Goal: Find specific page/section: Find specific page/section

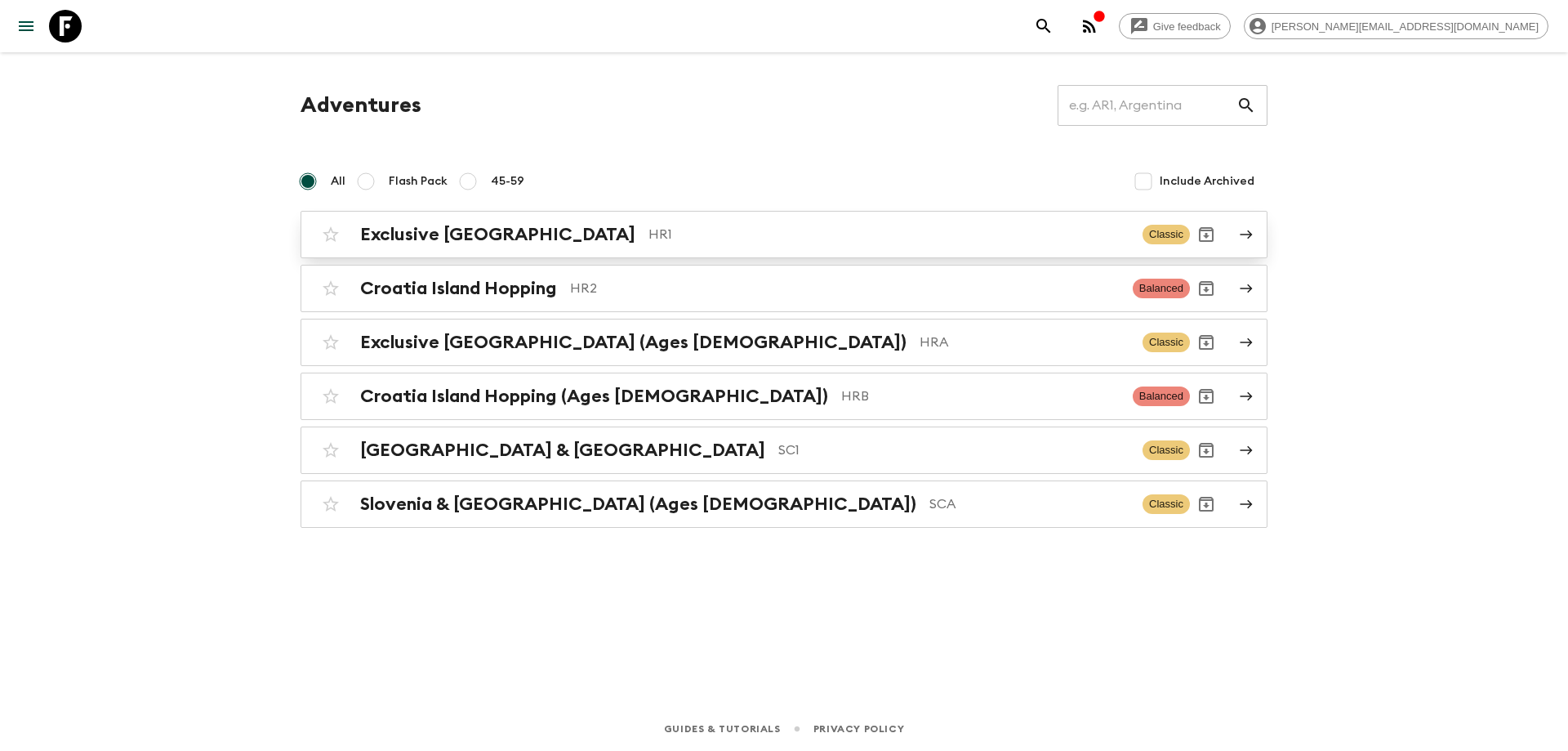
click at [648, 227] on p "HR1" at bounding box center [888, 235] width 481 height 20
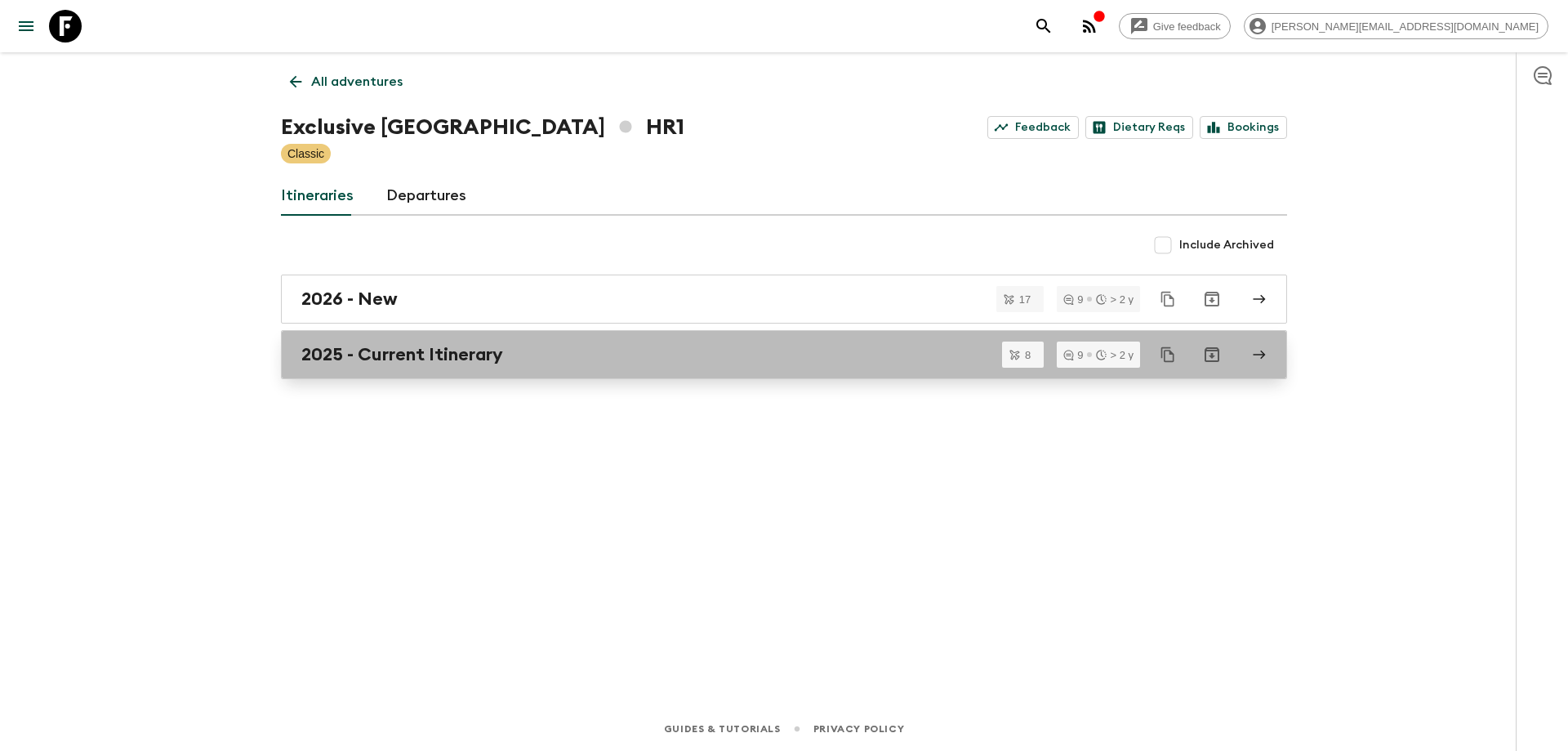
click at [606, 336] on link "2025 - Current Itinerary" at bounding box center [784, 354] width 1006 height 49
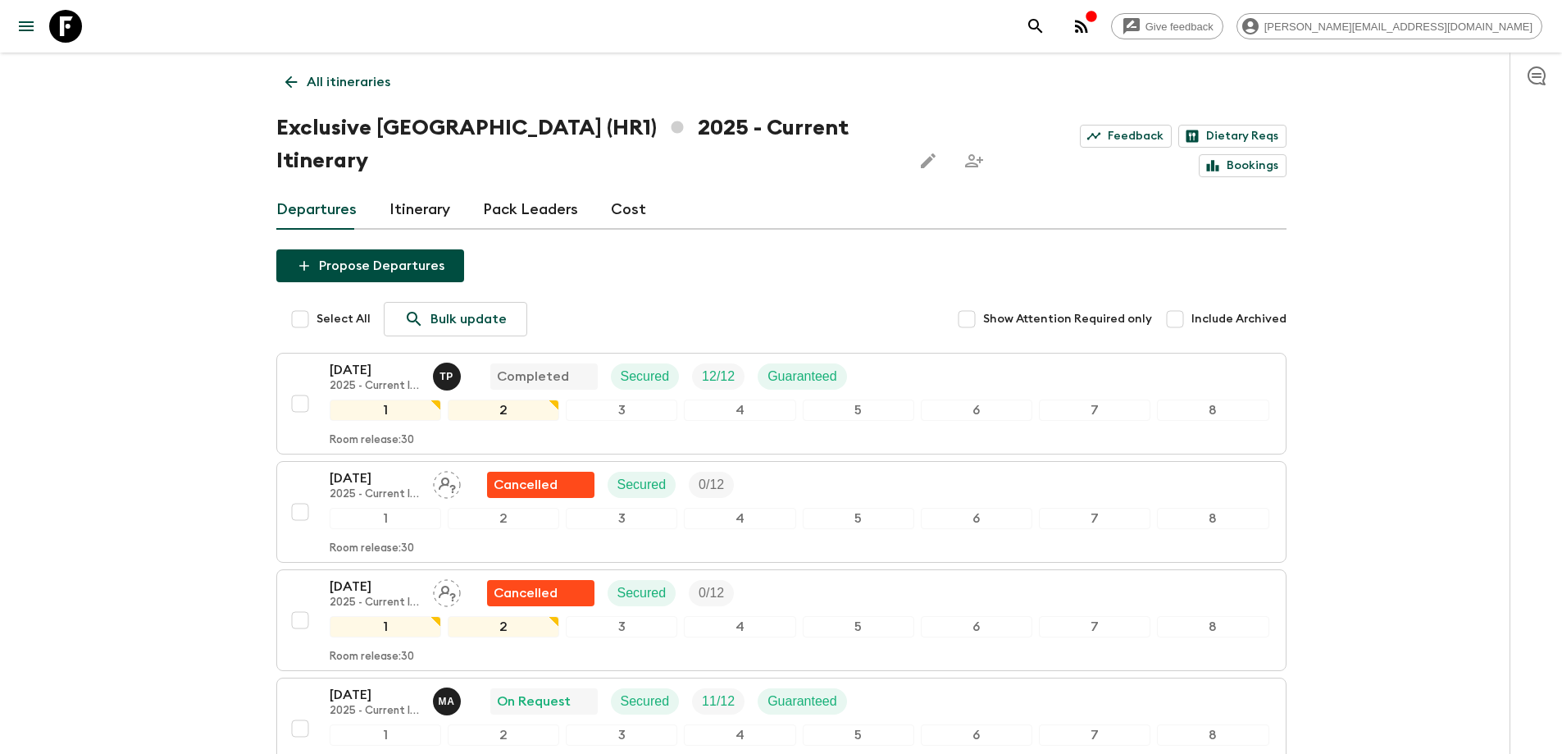
click at [331, 79] on p "All itineraries" at bounding box center [349, 82] width 84 height 20
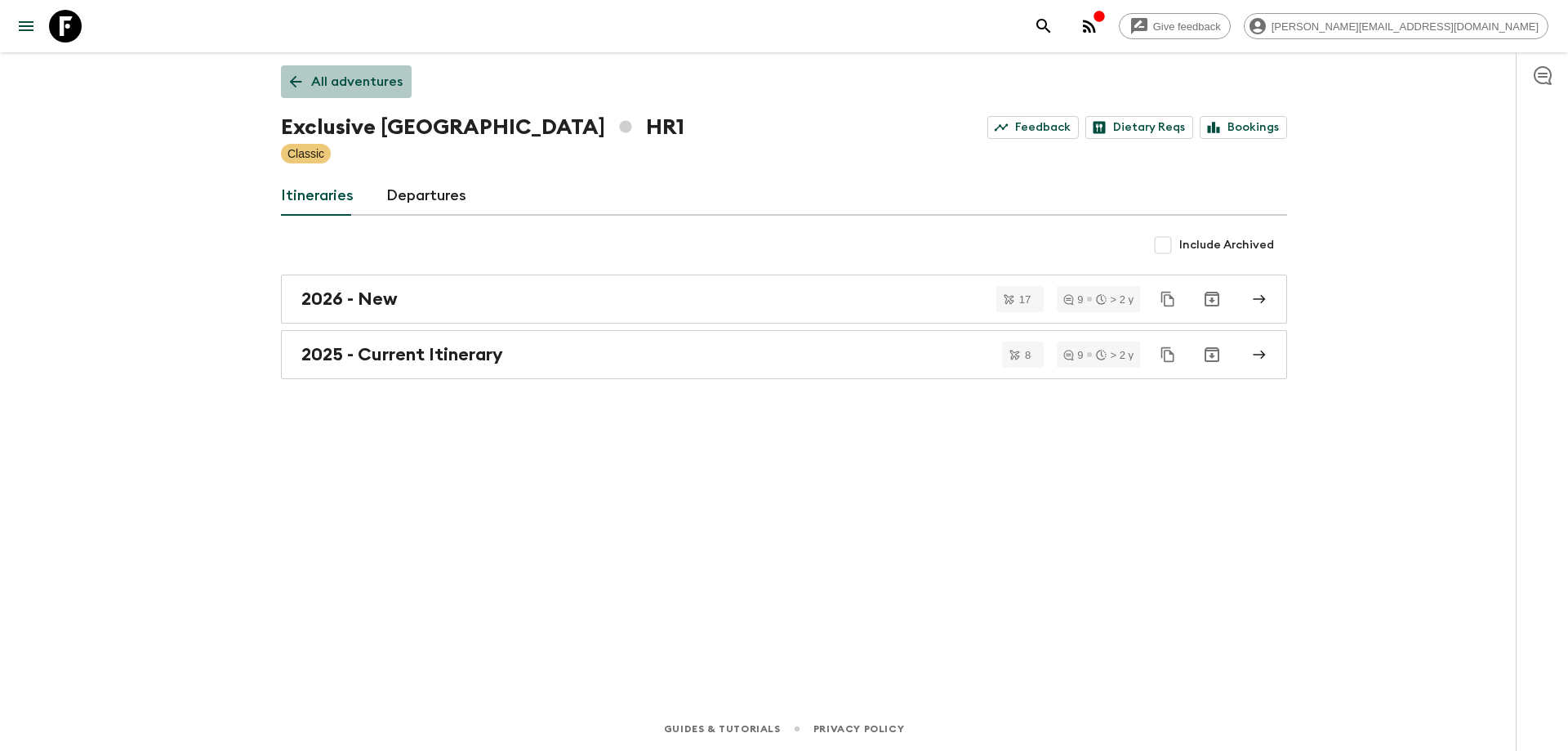
click at [356, 73] on p "All adventures" at bounding box center [356, 82] width 92 height 20
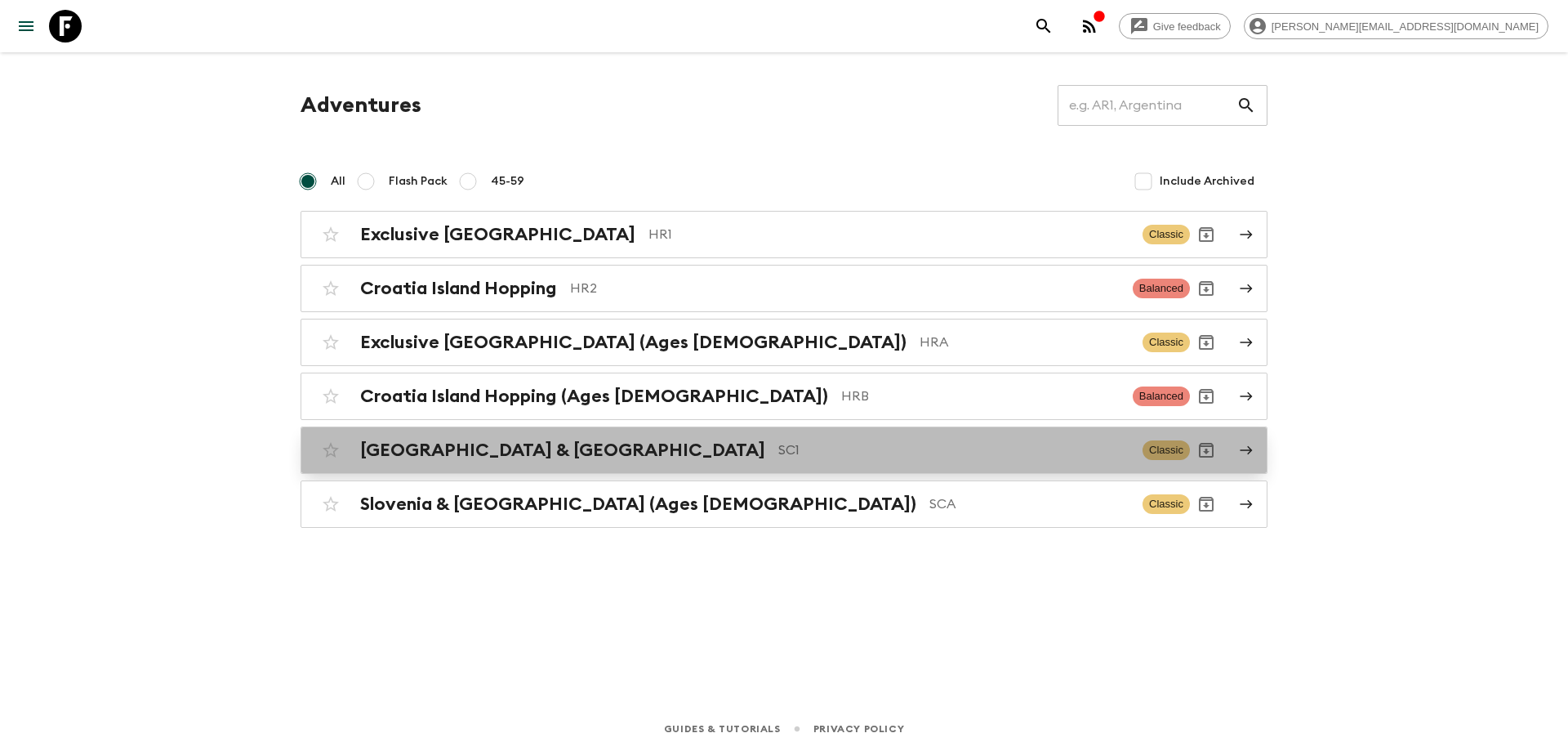
click at [608, 463] on div "[GEOGRAPHIC_DATA] & Croatia SC1 Classic" at bounding box center [752, 449] width 875 height 33
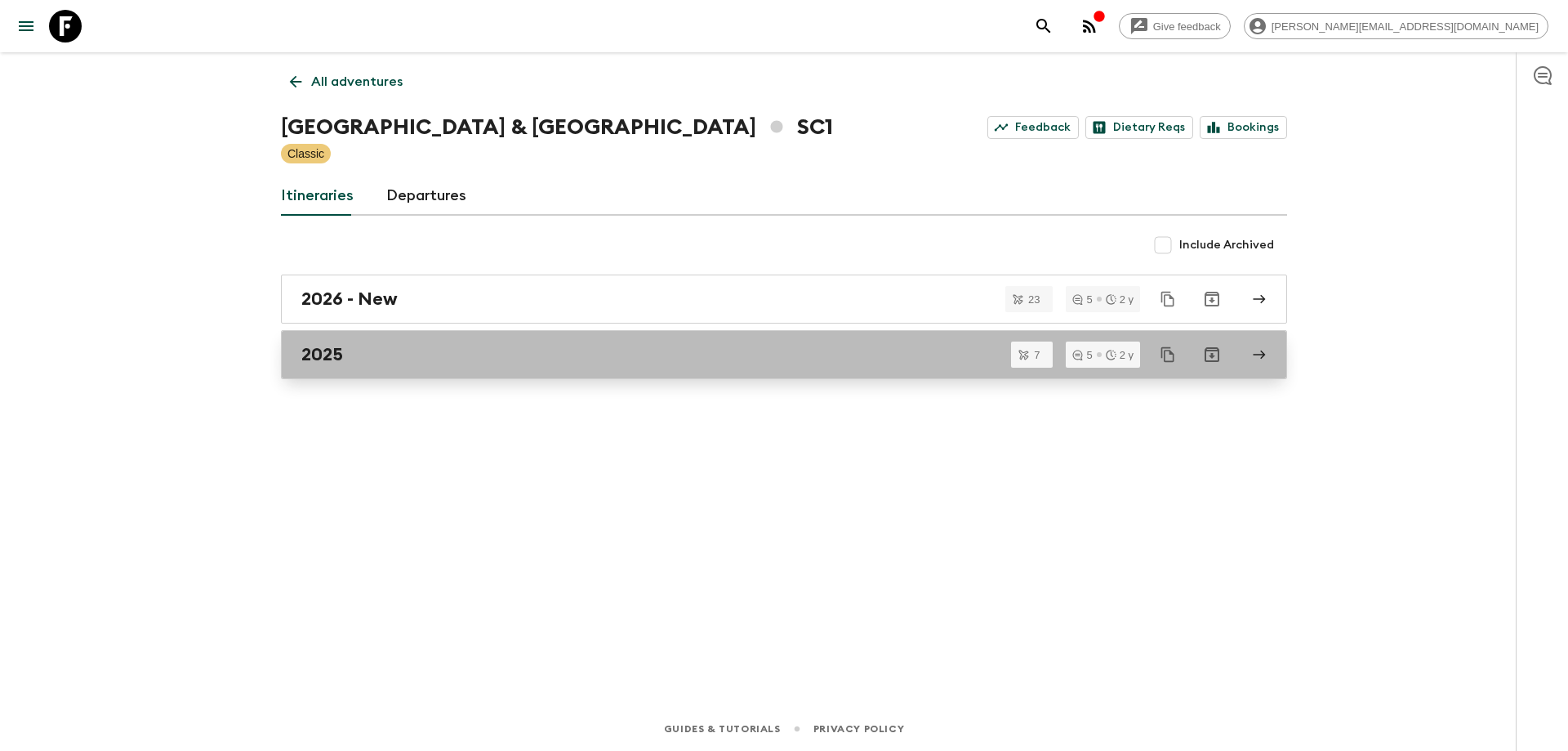
click at [590, 356] on div "2025" at bounding box center [769, 354] width 934 height 21
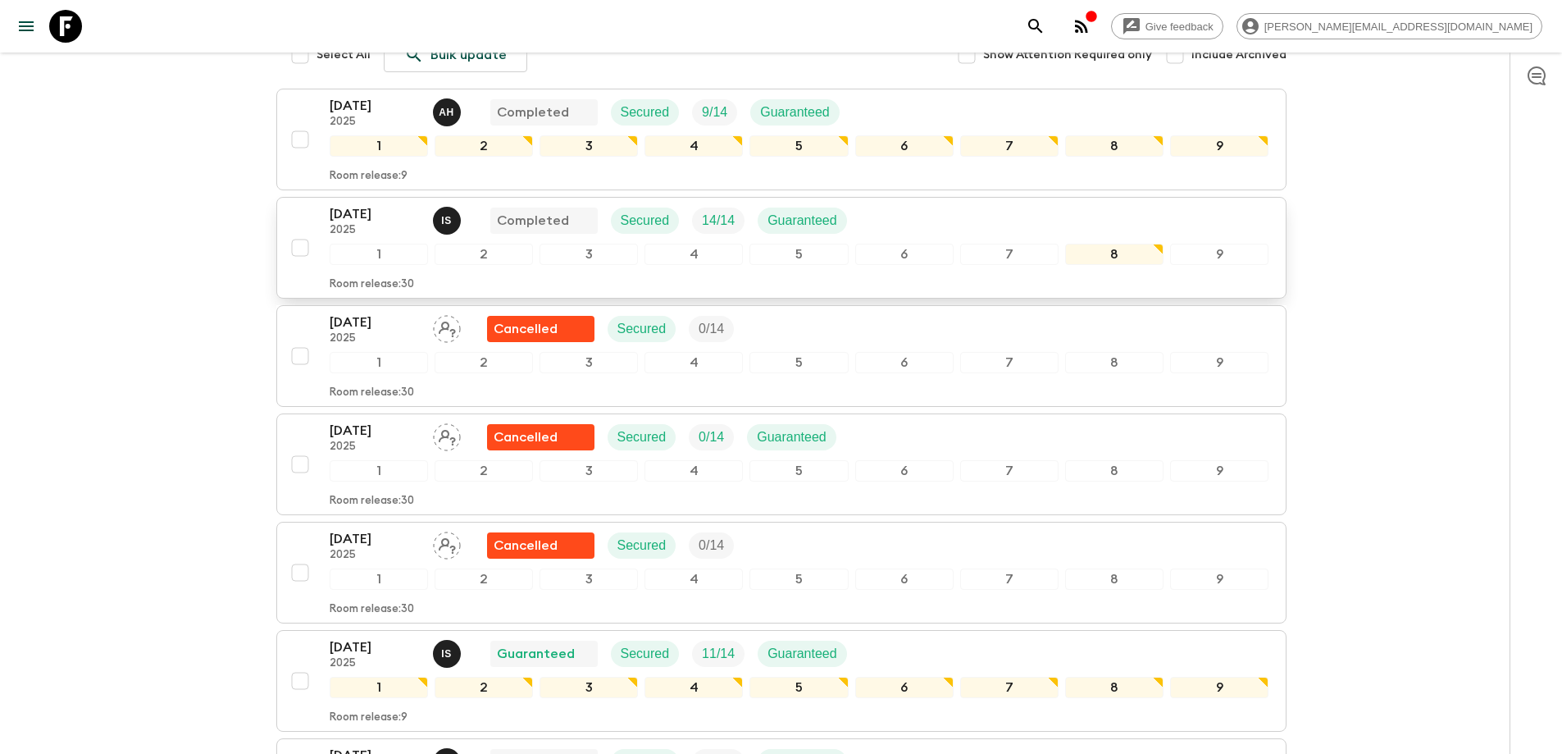
scroll to position [467, 0]
